Goal: Transaction & Acquisition: Download file/media

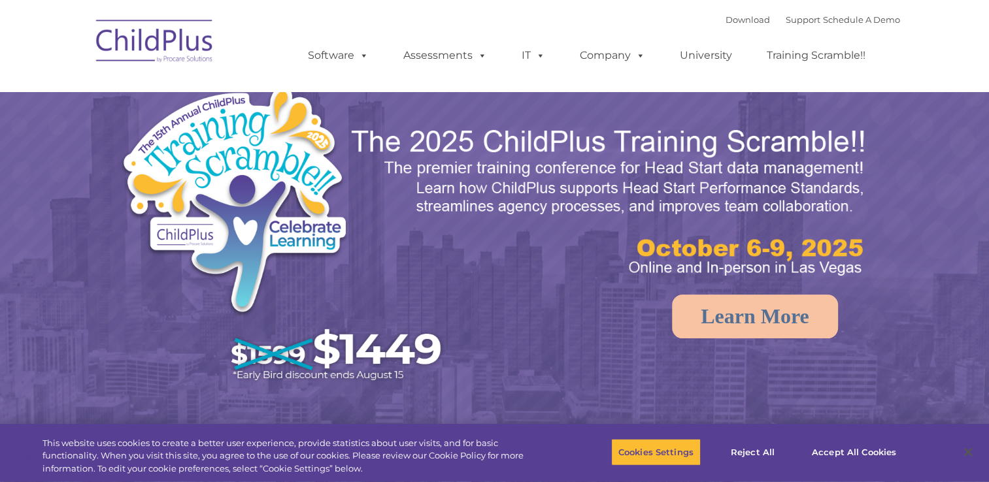
select select "MEDIUM"
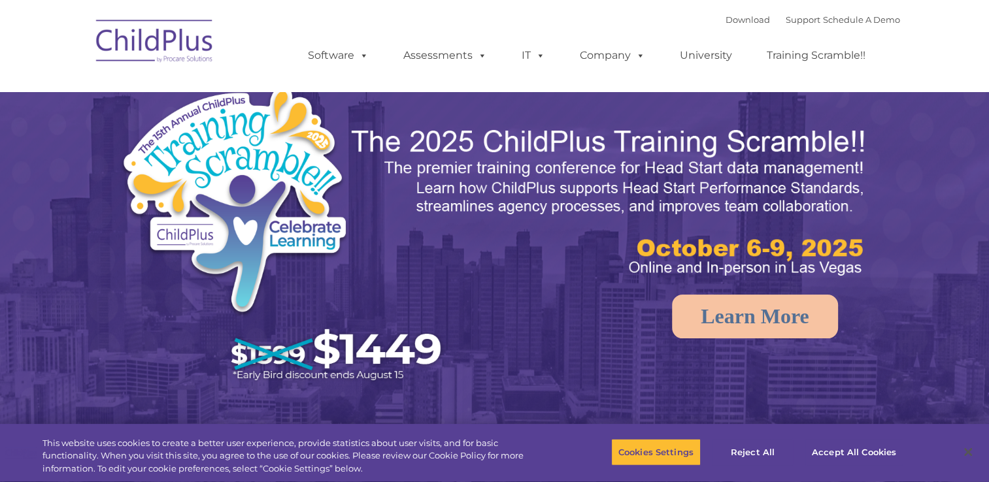
select select "MEDIUM"
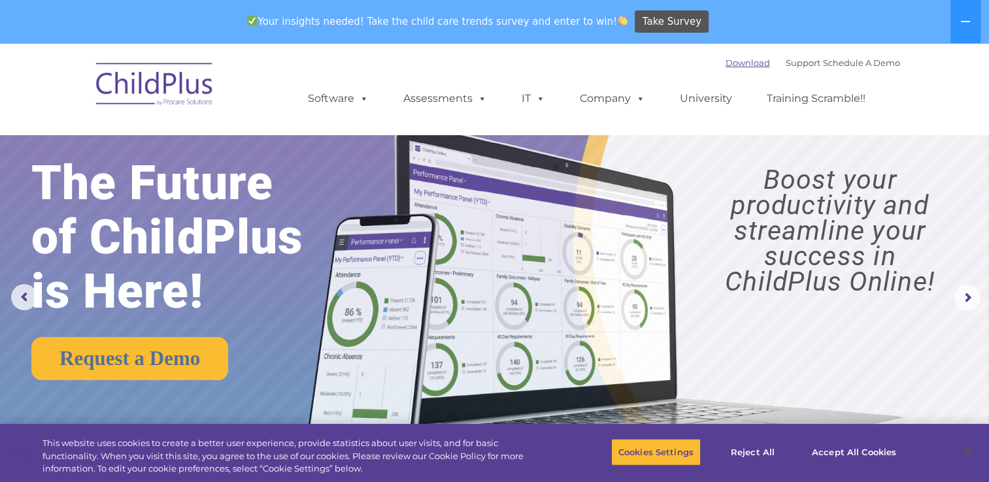
click at [725, 63] on link "Download" at bounding box center [747, 63] width 44 height 10
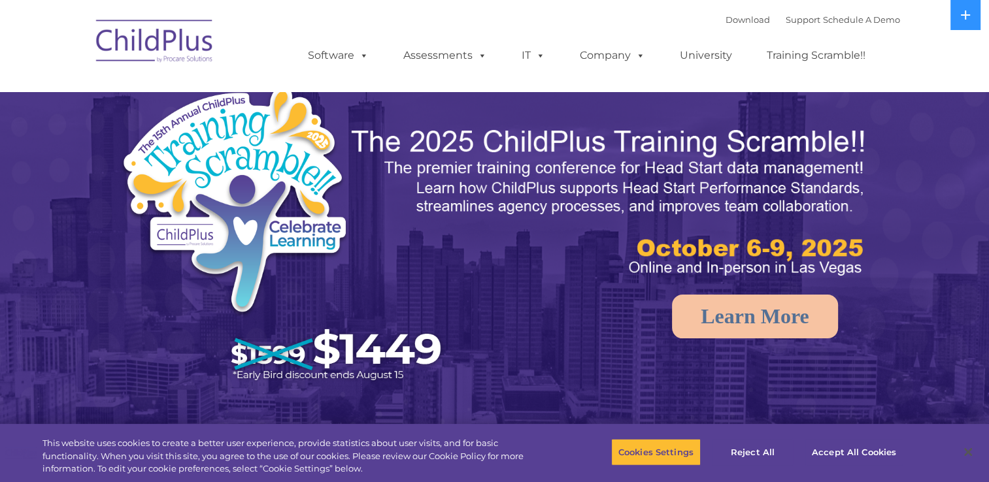
select select "MEDIUM"
